Goal: Information Seeking & Learning: Find specific fact

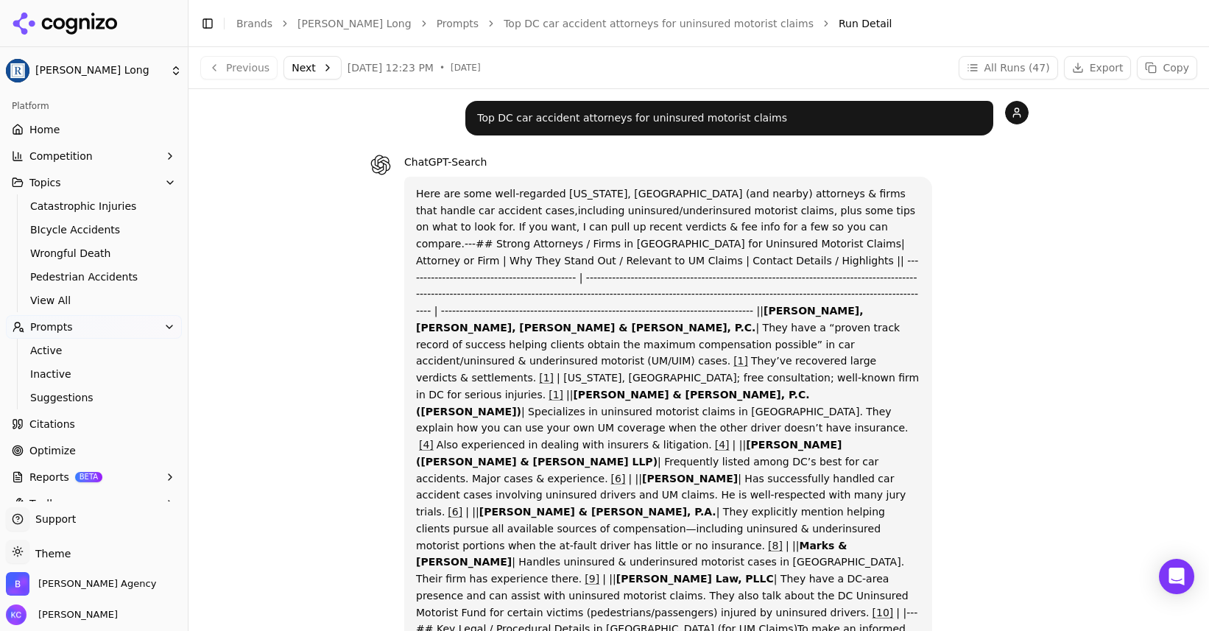
click at [597, 118] on p "Top DC car accident attorneys for uninsured motorist claims" at bounding box center [729, 118] width 505 height 17
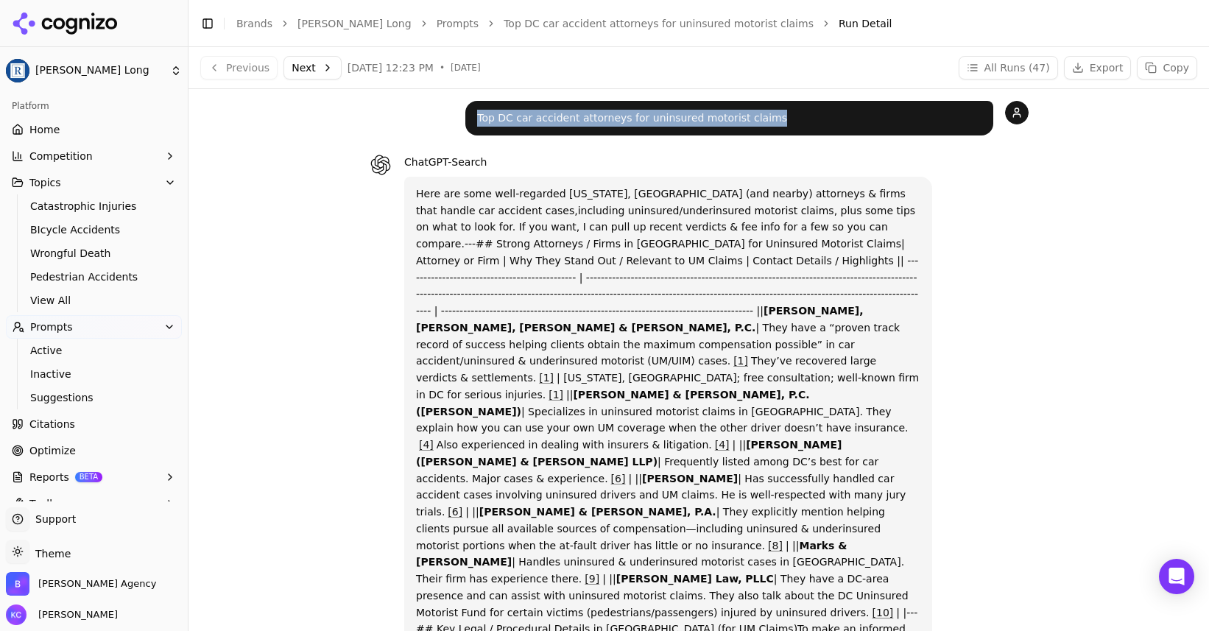
drag, startPoint x: 479, startPoint y: 116, endPoint x: 812, endPoint y: 118, distance: 332.9
click at [812, 118] on p "Top DC car accident attorneys for uninsured motorist claims" at bounding box center [729, 118] width 505 height 17
copy p "Top DC car accident attorneys for uninsured motorist claims"
click at [59, 294] on span "View All" at bounding box center [94, 300] width 128 height 15
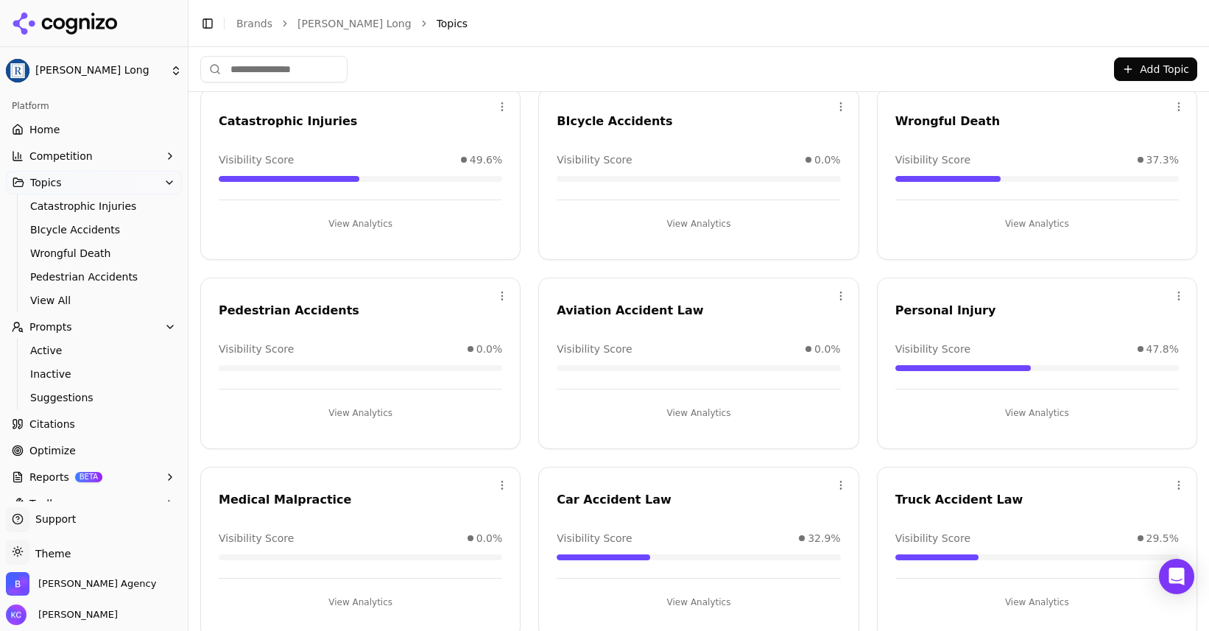
scroll to position [73, 0]
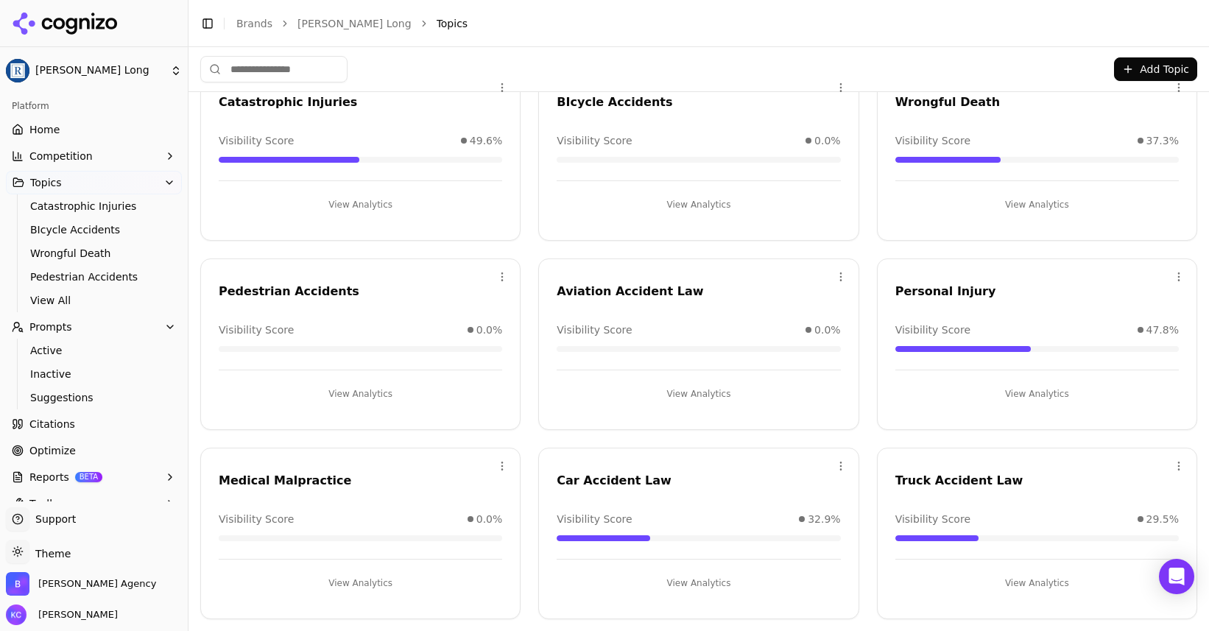
click at [1047, 389] on button "View Analytics" at bounding box center [1038, 394] width 284 height 24
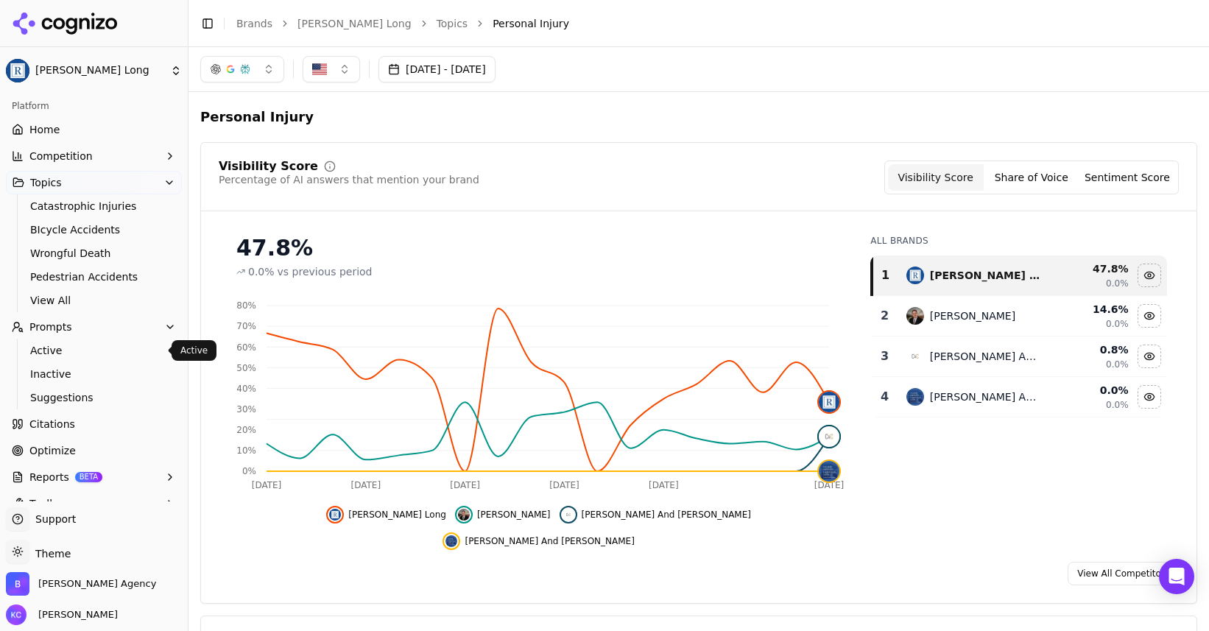
click at [55, 349] on span "Active" at bounding box center [94, 350] width 128 height 15
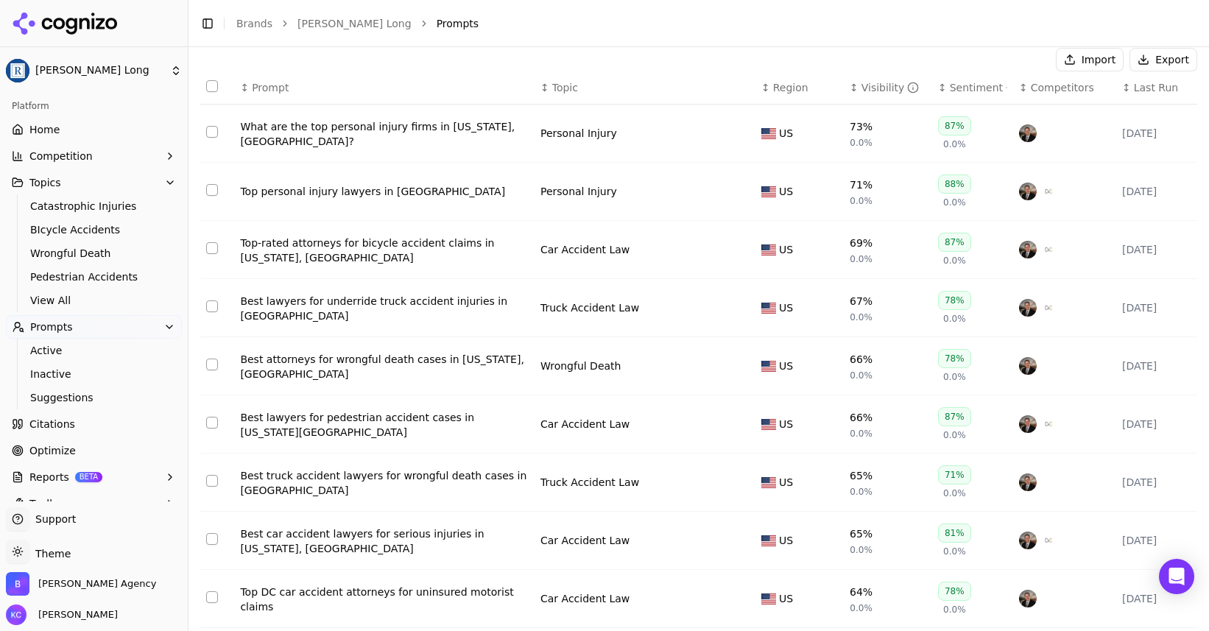
scroll to position [155, 0]
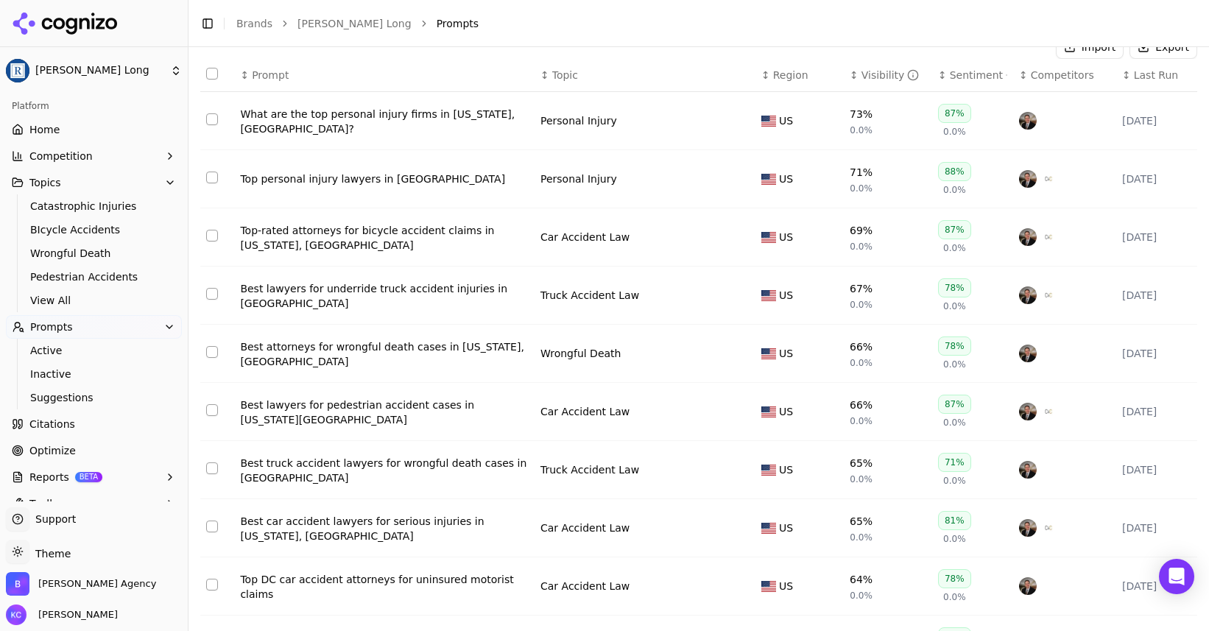
click at [406, 124] on div "What are the top personal injury firms in [US_STATE], [GEOGRAPHIC_DATA]?" at bounding box center [384, 121] width 289 height 29
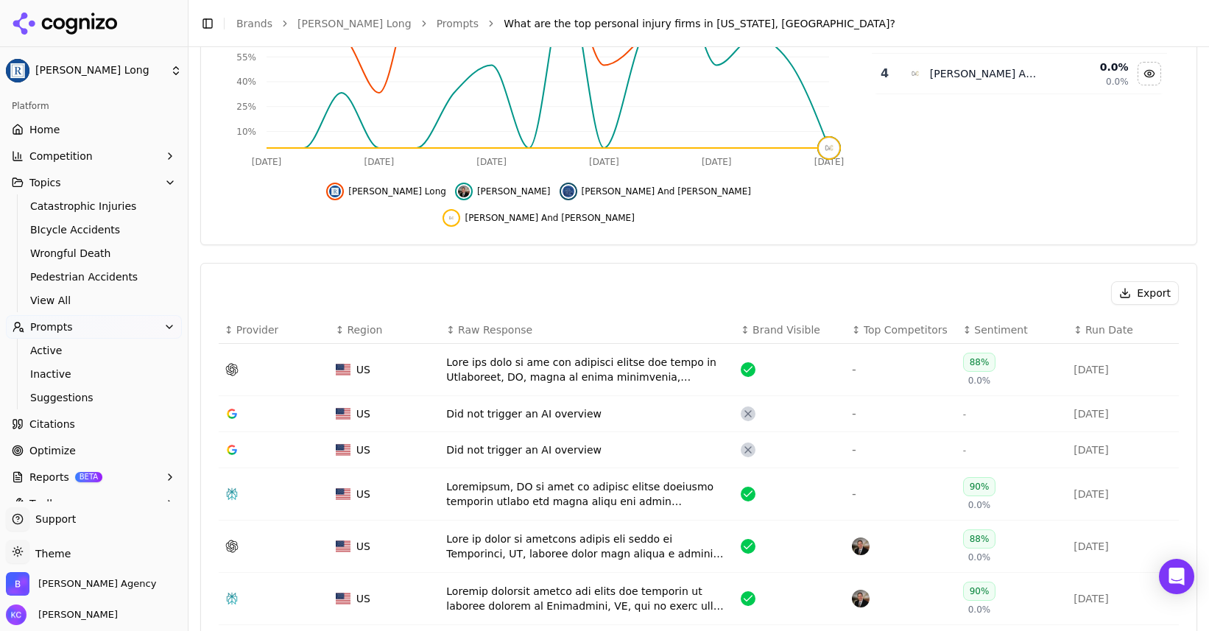
scroll to position [328, 0]
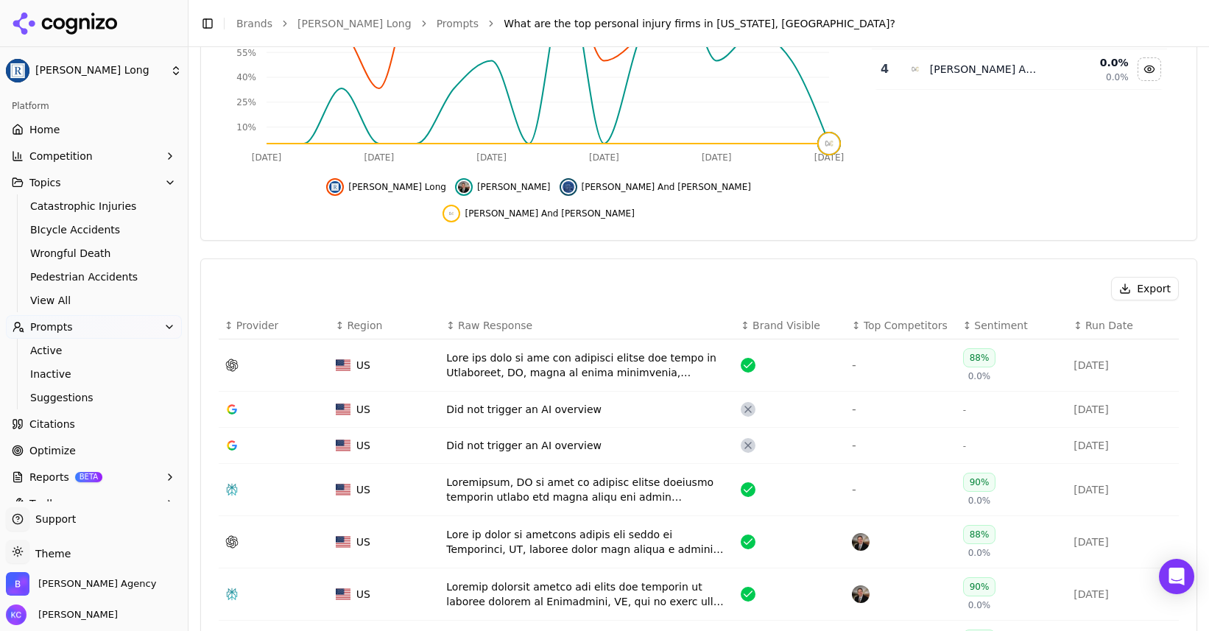
click at [658, 351] on div "Data table" at bounding box center [587, 365] width 283 height 29
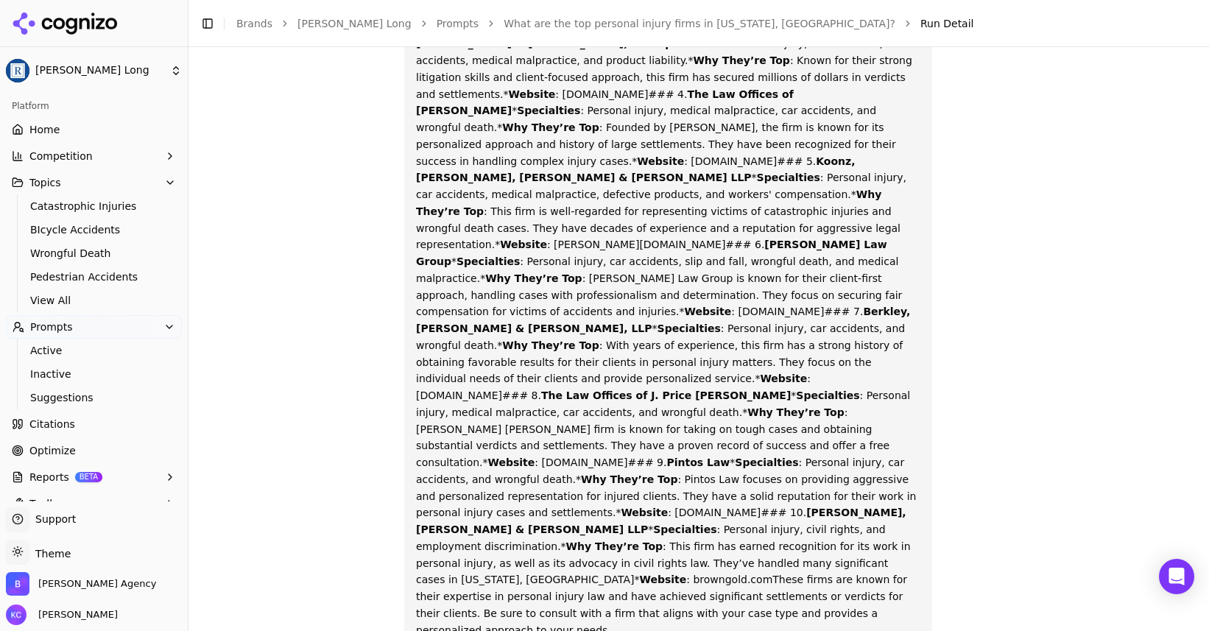
scroll to position [332, 0]
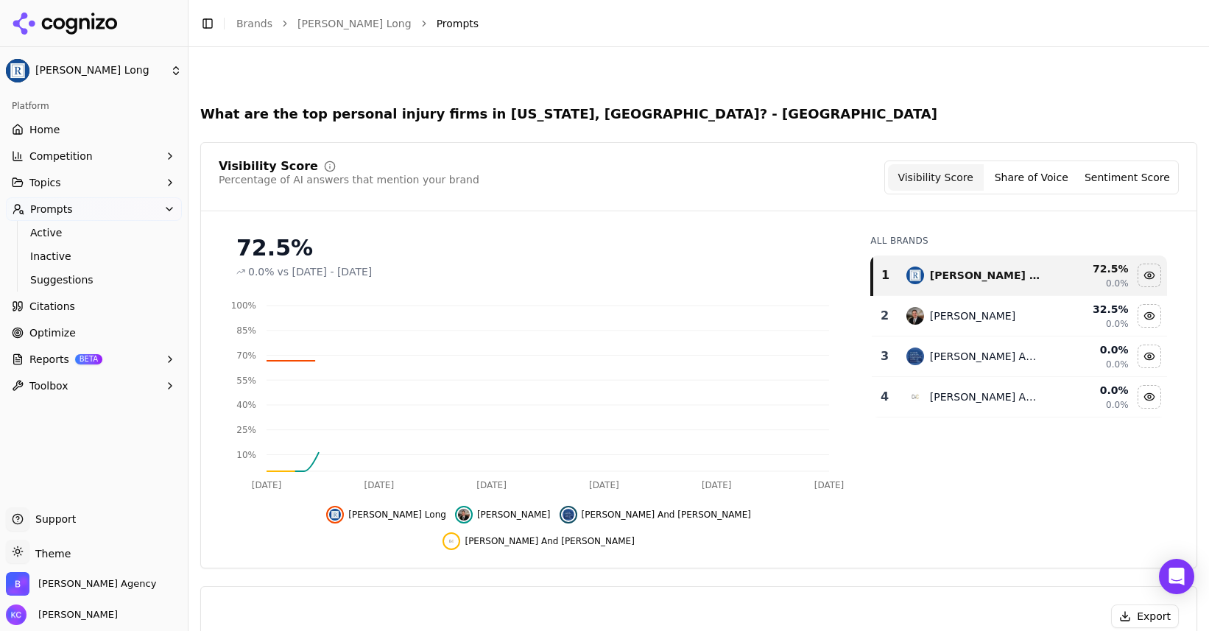
scroll to position [373, 0]
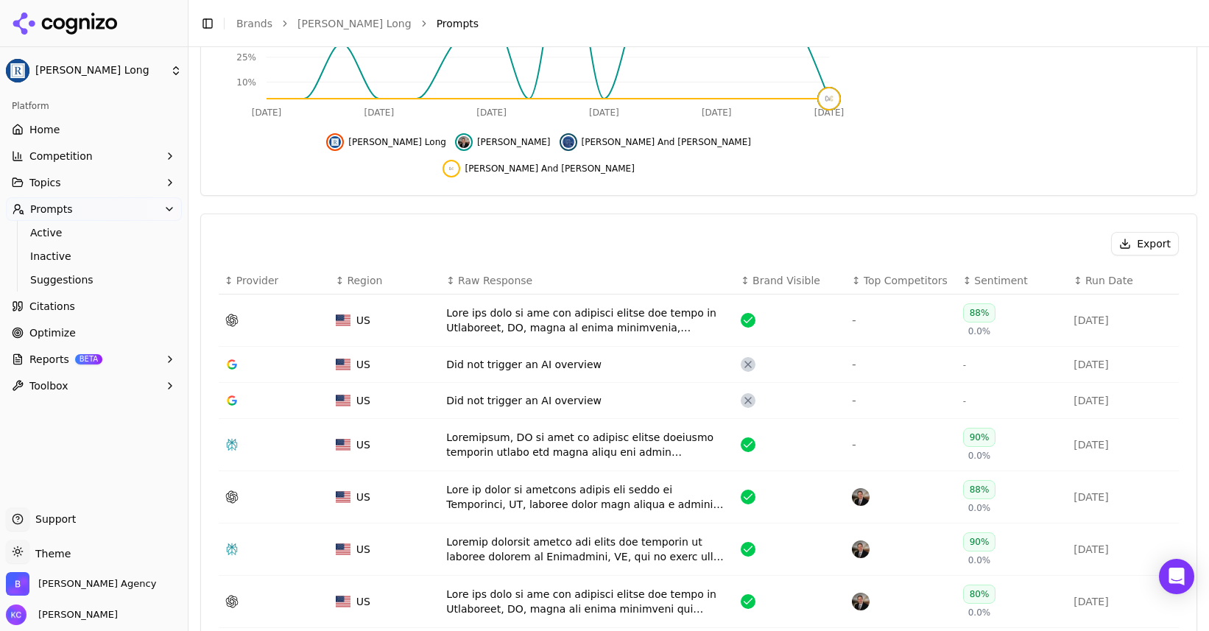
click at [578, 430] on div "Data table" at bounding box center [587, 444] width 283 height 29
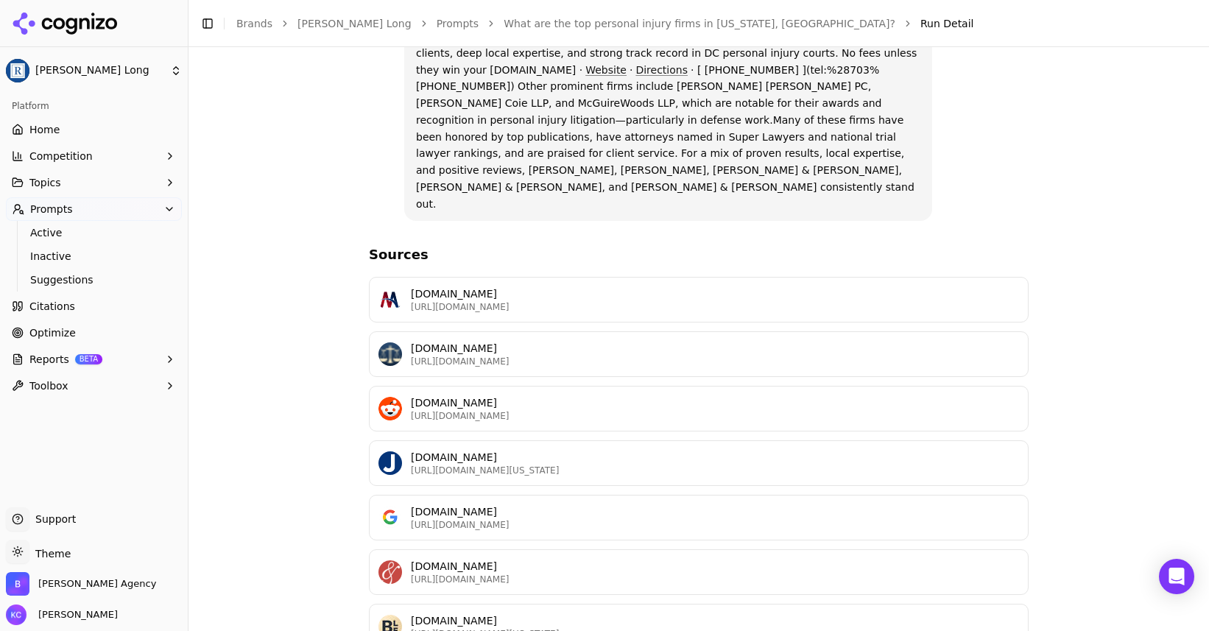
scroll to position [1436, 0]
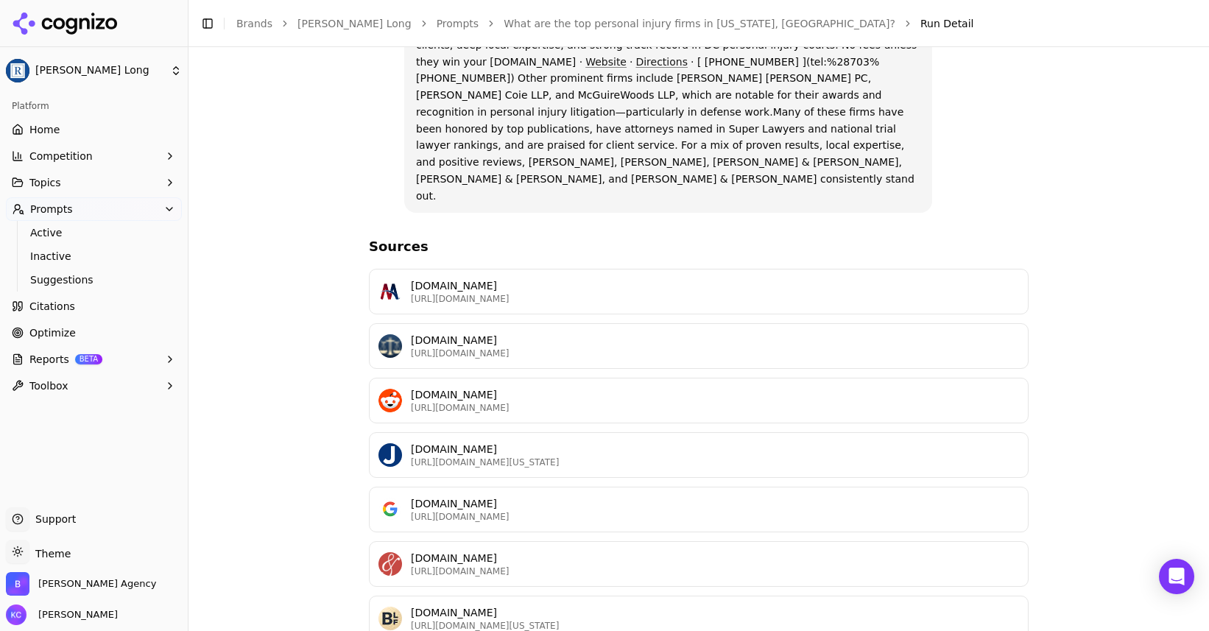
click at [528, 402] on p "[URL][DOMAIN_NAME]" at bounding box center [715, 408] width 608 height 12
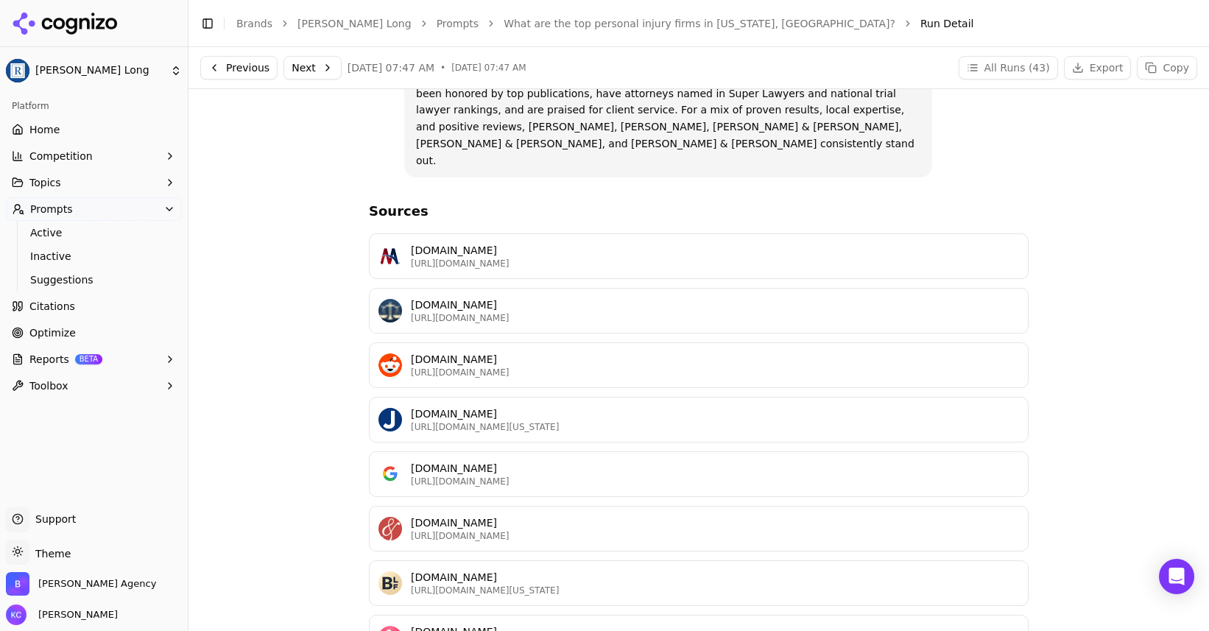
scroll to position [1453, 0]
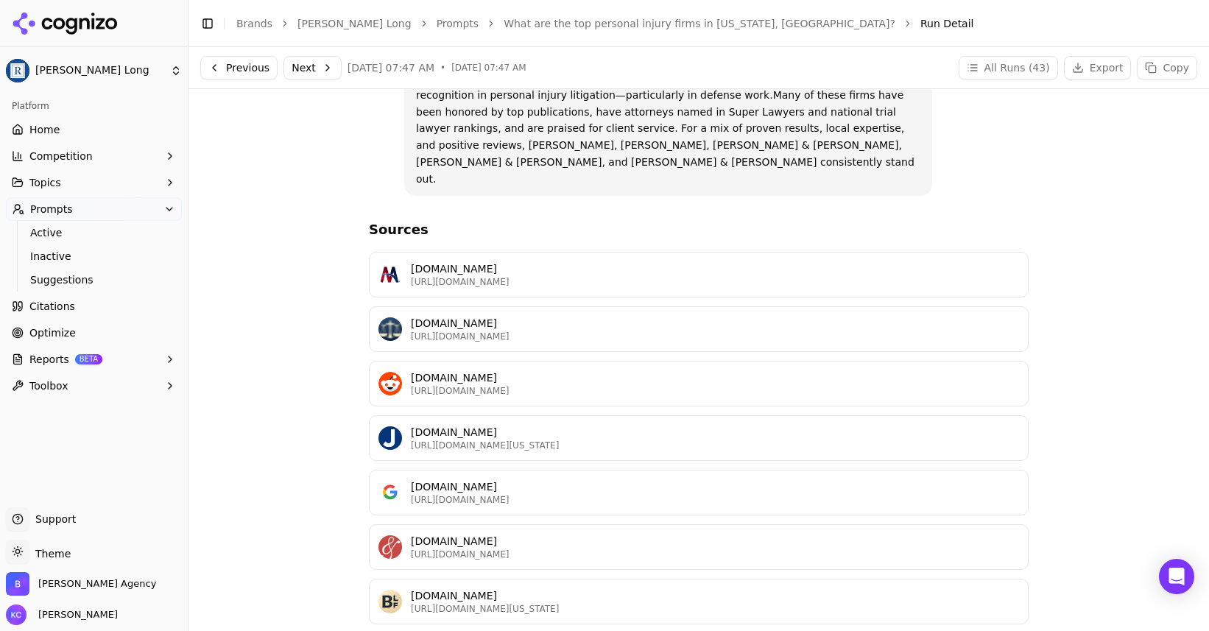
click at [485, 261] on p "[DOMAIN_NAME]" at bounding box center [715, 268] width 608 height 15
